Goal: Check status

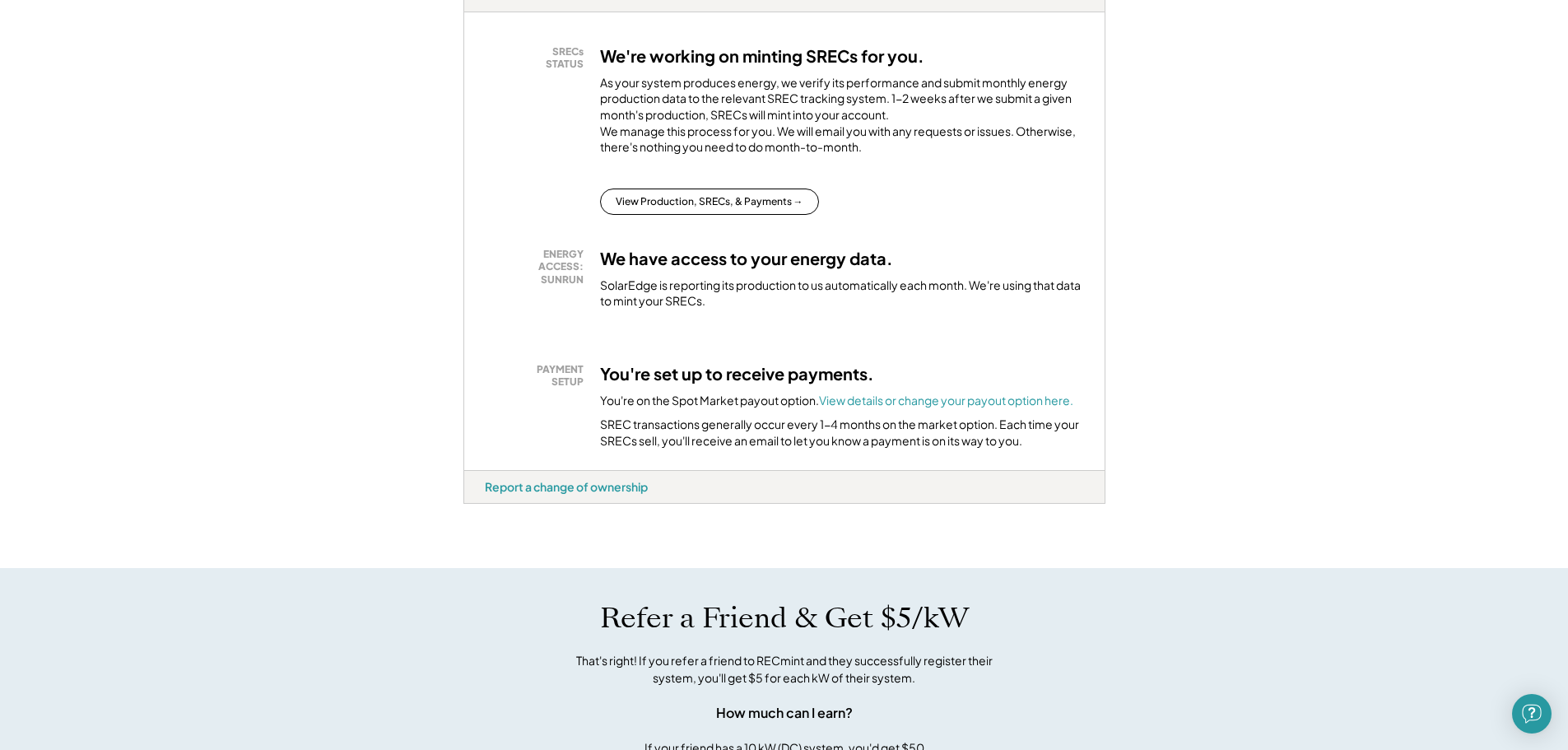
scroll to position [329, 0]
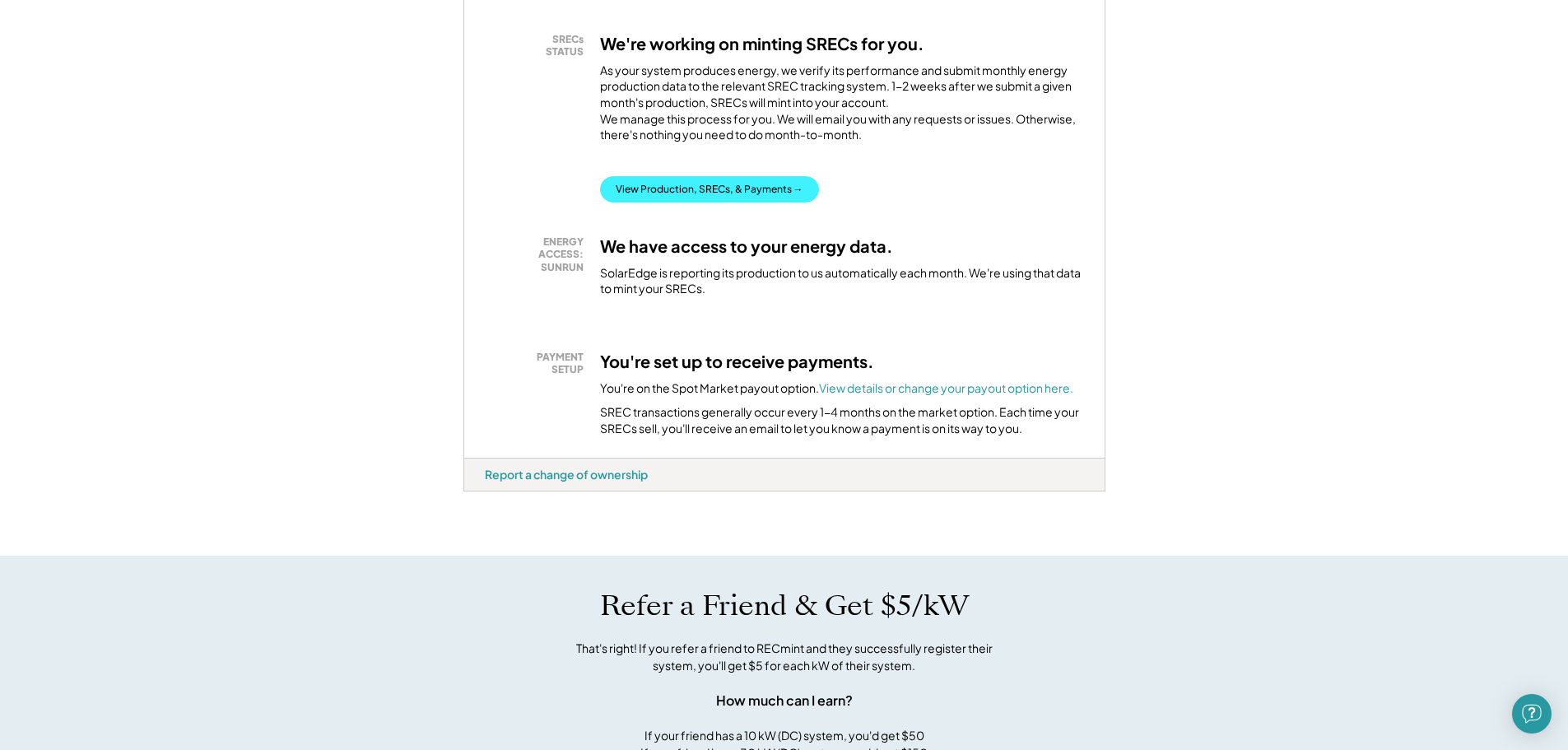
click at [675, 200] on button "View Production, SRECs, & Payments →" at bounding box center [710, 189] width 219 height 27
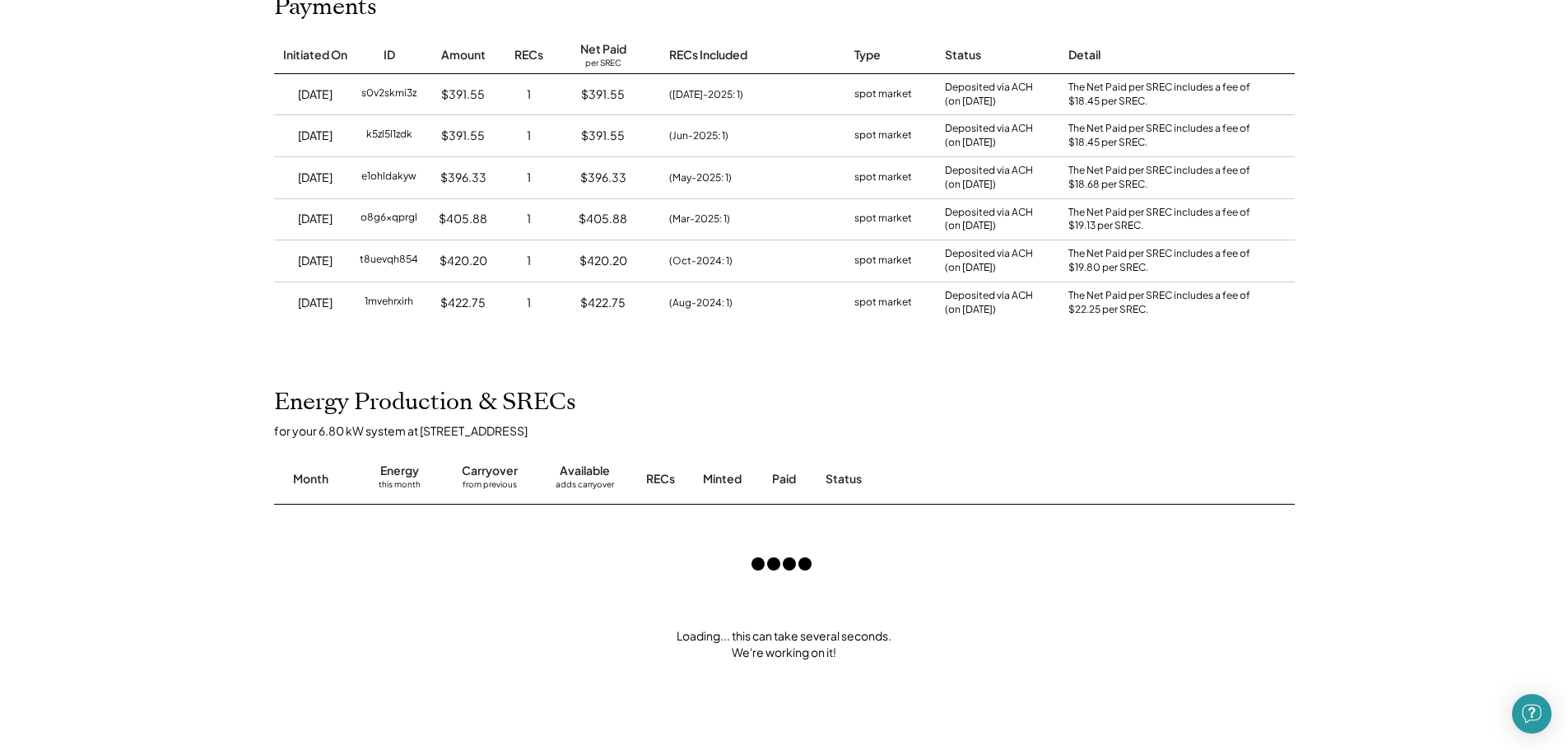
scroll to position [247, 0]
